Goal: Information Seeking & Learning: Learn about a topic

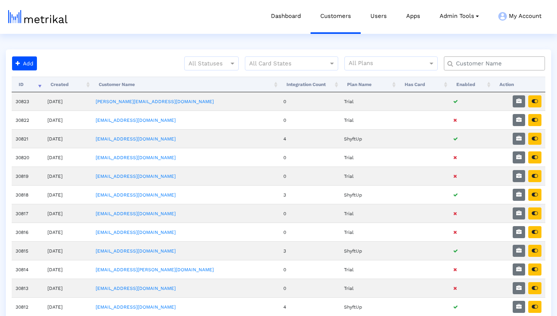
click at [481, 63] on input "text" at bounding box center [496, 64] width 91 height 8
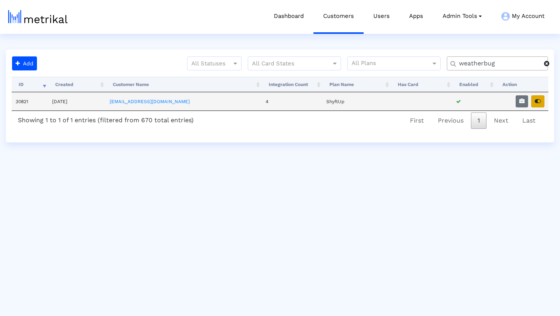
type input "weatherbug"
click at [535, 101] on icon "button" at bounding box center [538, 100] width 6 height 5
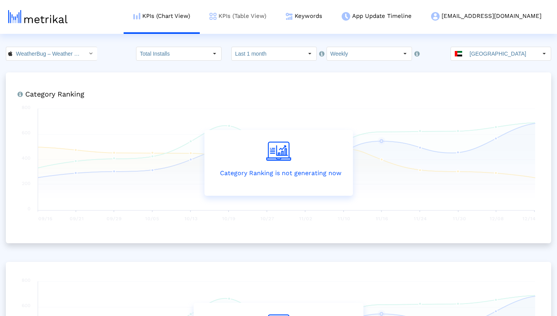
click at [272, 18] on link "KPIs (Table View)" at bounding box center [238, 16] width 76 height 32
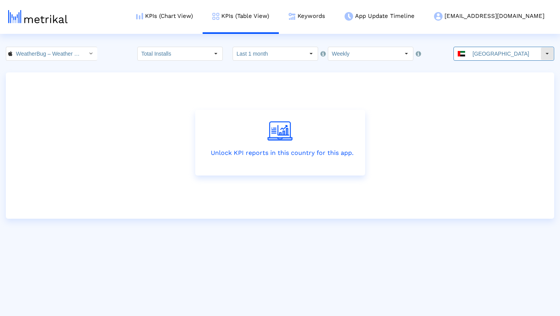
click at [541, 57] on div "Select" at bounding box center [547, 53] width 12 height 12
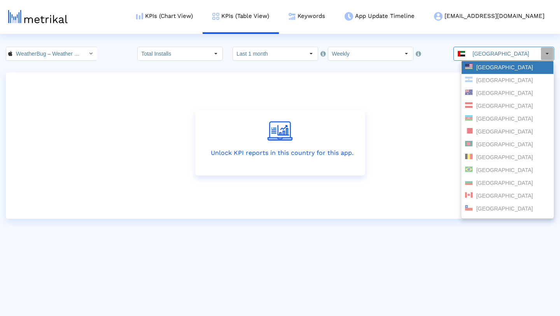
click at [515, 69] on div "United States" at bounding box center [507, 67] width 85 height 7
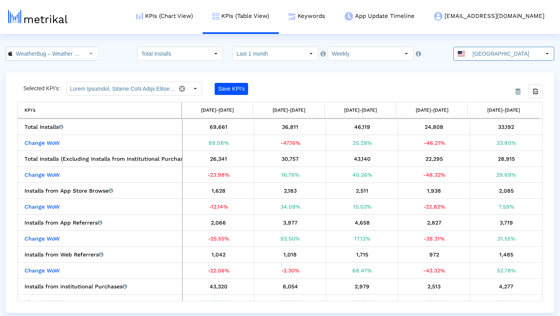
click at [72, 53] on input "WeatherBug – Weather Forecast < 281940292 >" at bounding box center [47, 53] width 70 height 13
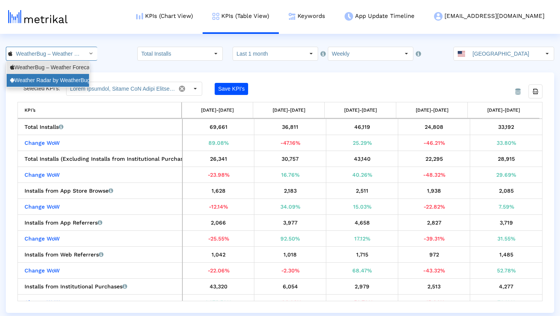
click at [61, 77] on div "Weather Radar by WeatherBug <com.aws.android>" at bounding box center [47, 80] width 75 height 7
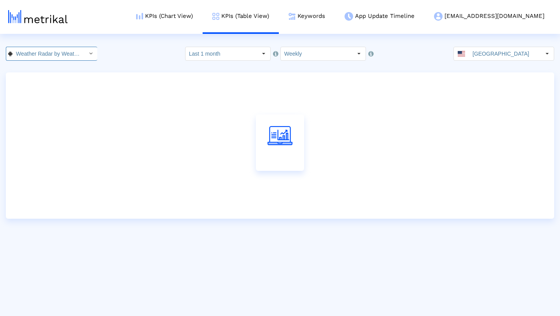
scroll to position [0, 70]
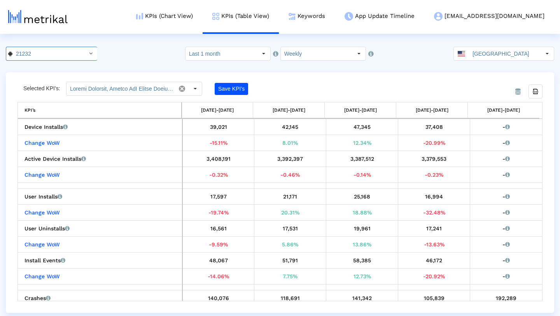
click at [100, 59] on div "21232 Pull down to refresh... Release to refresh... Refreshing... WeatherBug – …" at bounding box center [280, 54] width 560 height 14
click at [84, 53] on div "Select" at bounding box center [90, 53] width 12 height 12
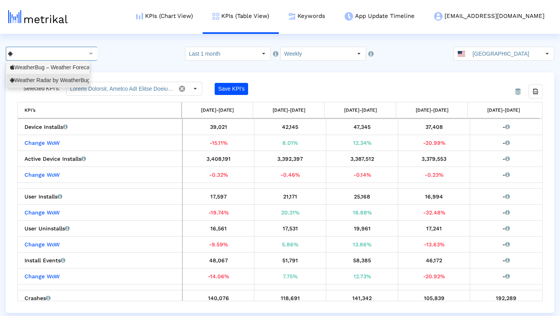
click at [75, 70] on div "WeatherBug – Weather Forecast <281940292>" at bounding box center [47, 67] width 75 height 7
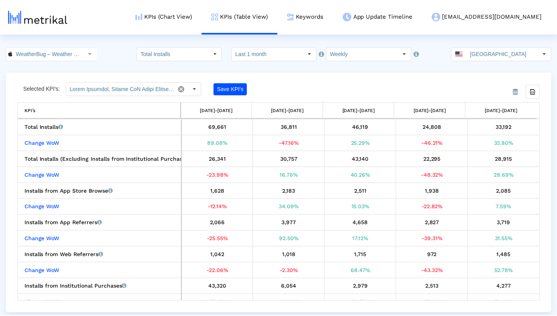
scroll to position [0, 58]
click at [335, 20] on link "Keywords" at bounding box center [307, 16] width 56 height 32
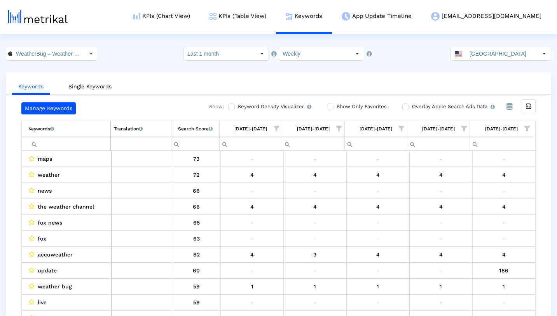
click at [528, 129] on span "Show filter options for column '10/05/25-10/11/25'" at bounding box center [527, 128] width 5 height 5
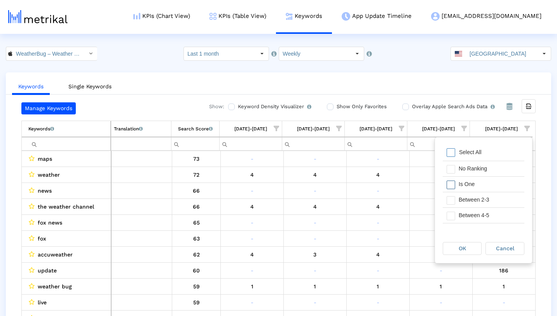
click at [483, 184] on div "Is One" at bounding box center [490, 184] width 70 height 15
click at [474, 201] on div "Between 2-3" at bounding box center [490, 199] width 70 height 15
click at [457, 246] on div "OK" at bounding box center [462, 248] width 38 height 12
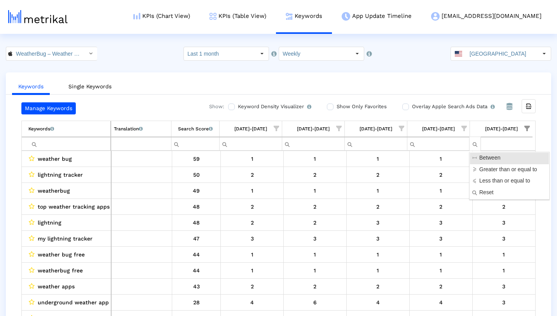
click at [464, 128] on span "Show filter options for column '09/28/25-10/04/25'" at bounding box center [464, 128] width 5 height 5
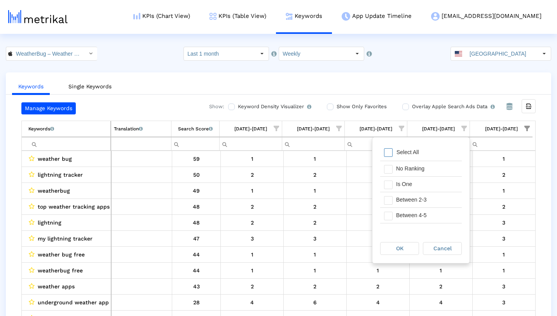
click at [419, 152] on div "Select All" at bounding box center [408, 152] width 30 height 7
click at [387, 187] on span "Filter options" at bounding box center [388, 184] width 9 height 9
click at [387, 200] on span "Filter options" at bounding box center [388, 200] width 9 height 9
click at [396, 246] on div "OK" at bounding box center [400, 248] width 38 height 12
